Goal: Transaction & Acquisition: Book appointment/travel/reservation

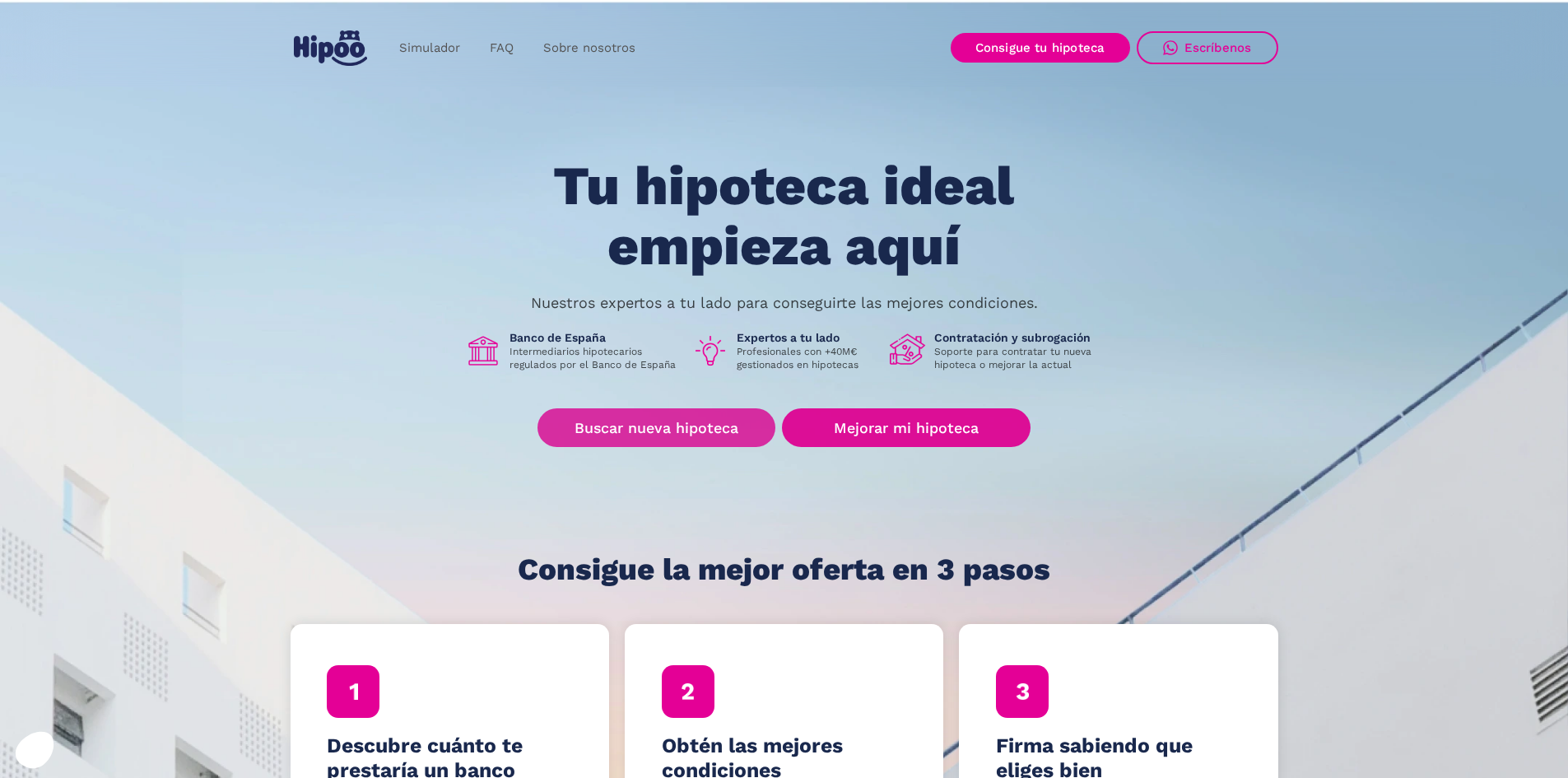
click at [705, 439] on link "Buscar nueva hipoteca" at bounding box center [656, 427] width 238 height 39
click at [724, 429] on link "Buscar nueva hipoteca" at bounding box center [656, 427] width 238 height 39
